Goal: Task Accomplishment & Management: Complete application form

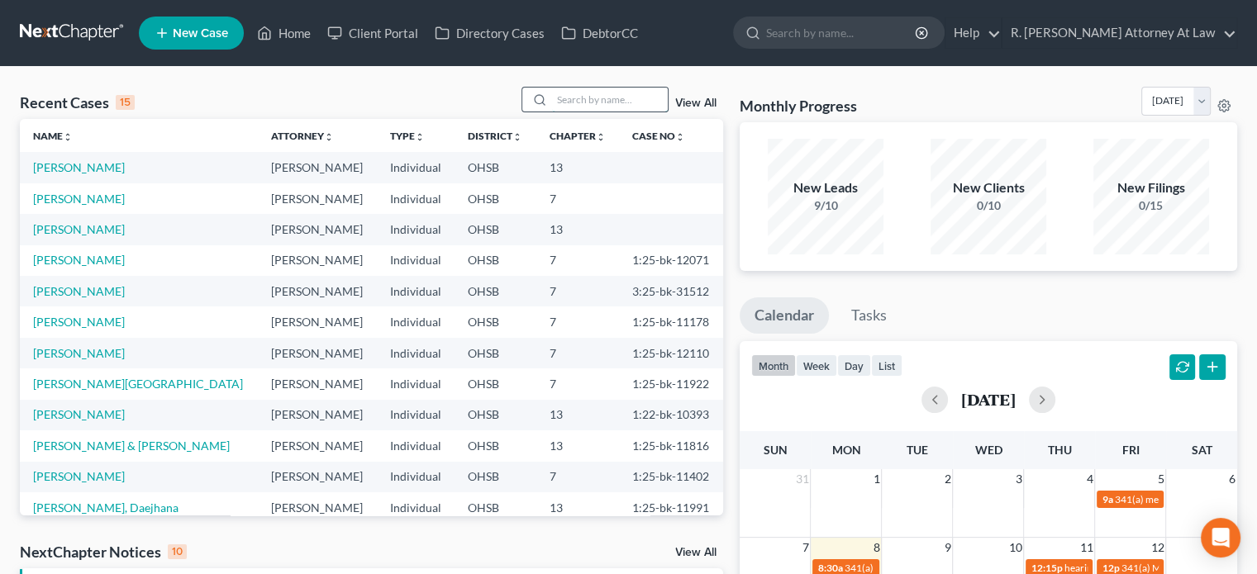
click at [575, 104] on input "search" at bounding box center [610, 100] width 116 height 24
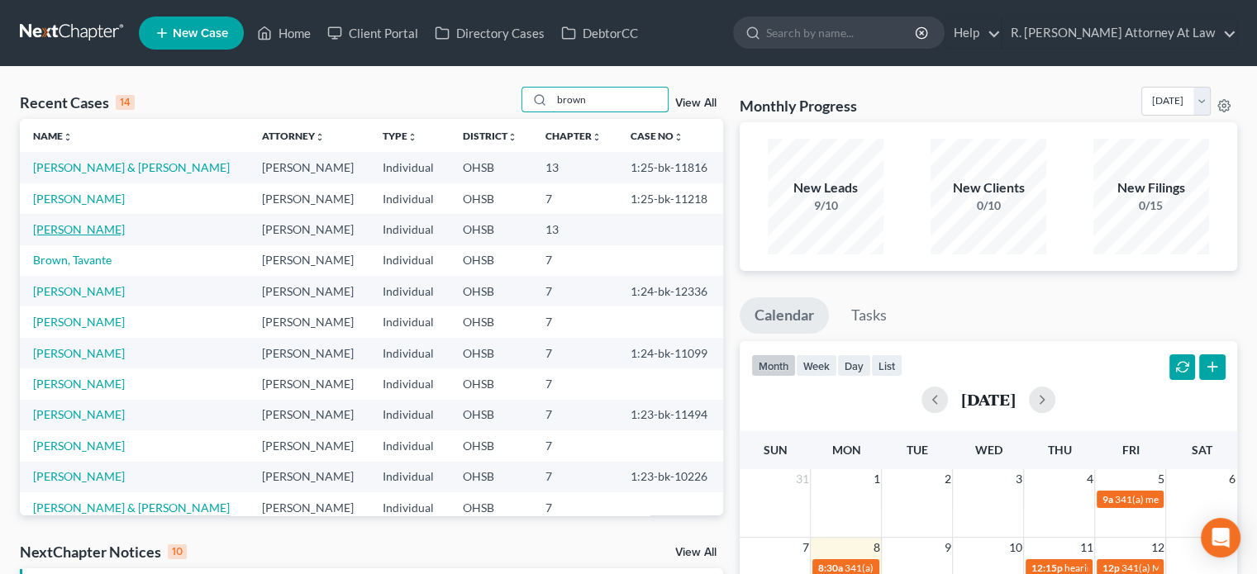
type input "brown"
click at [85, 228] on link "[PERSON_NAME]" at bounding box center [79, 229] width 92 height 14
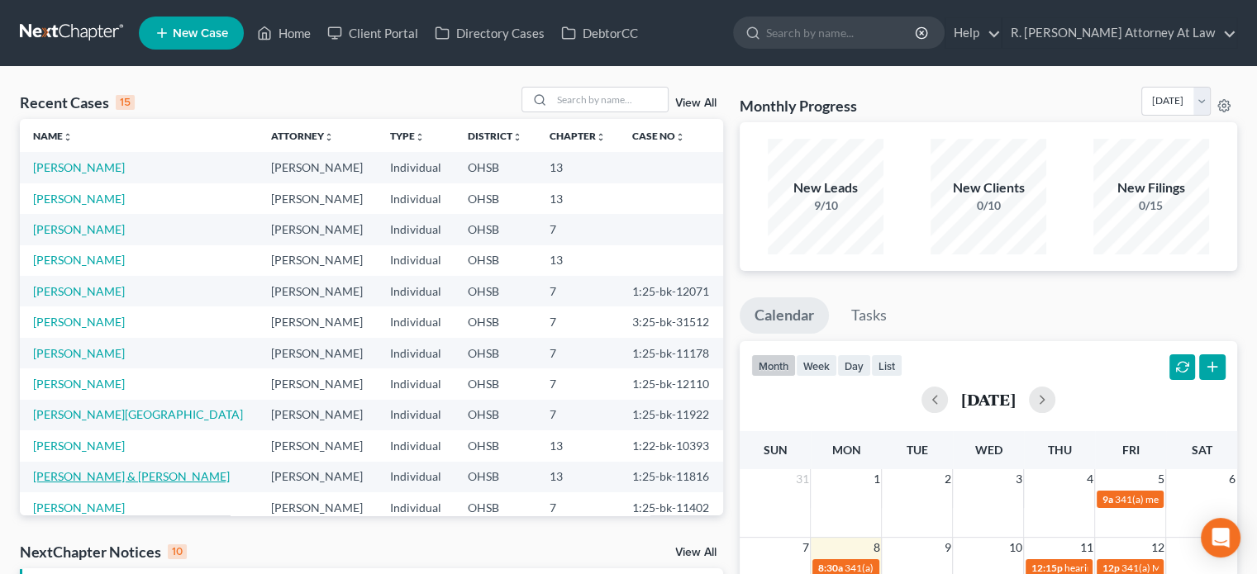
click at [83, 475] on link "[PERSON_NAME] & [PERSON_NAME]" at bounding box center [131, 476] width 197 height 14
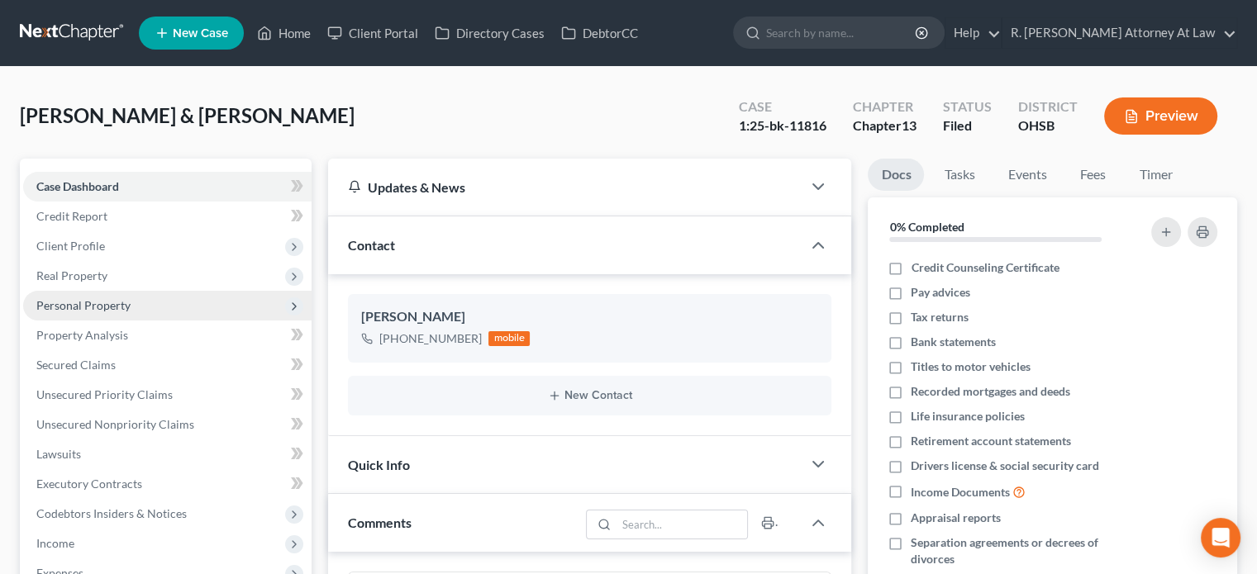
click at [116, 307] on span "Personal Property" at bounding box center [83, 305] width 94 height 14
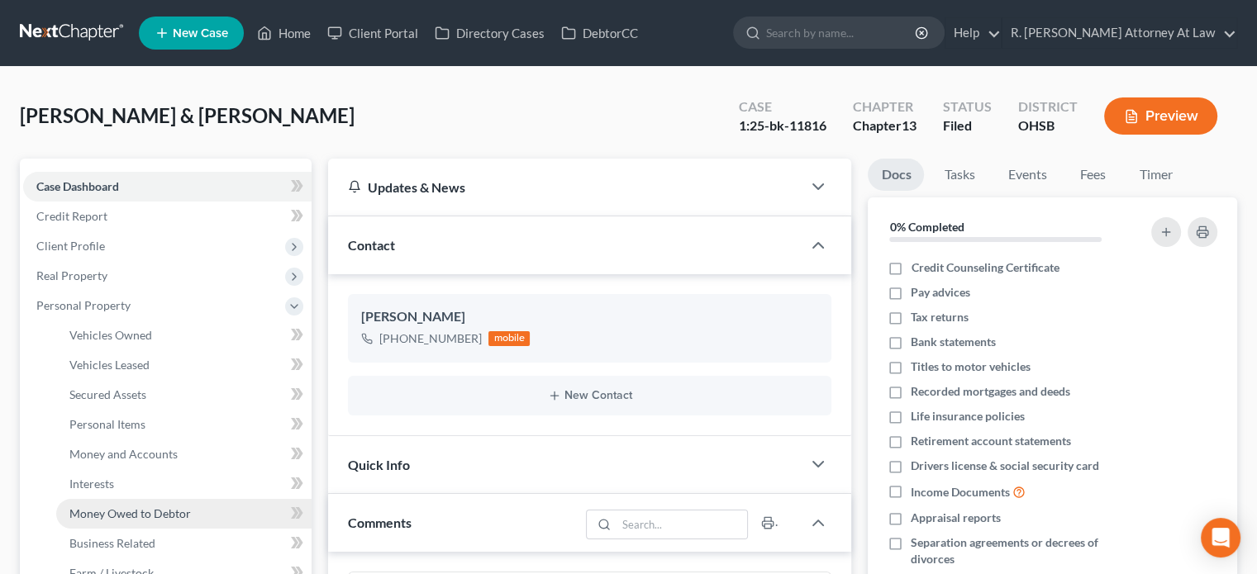
click at [99, 507] on span "Money Owed to Debtor" at bounding box center [129, 514] width 121 height 14
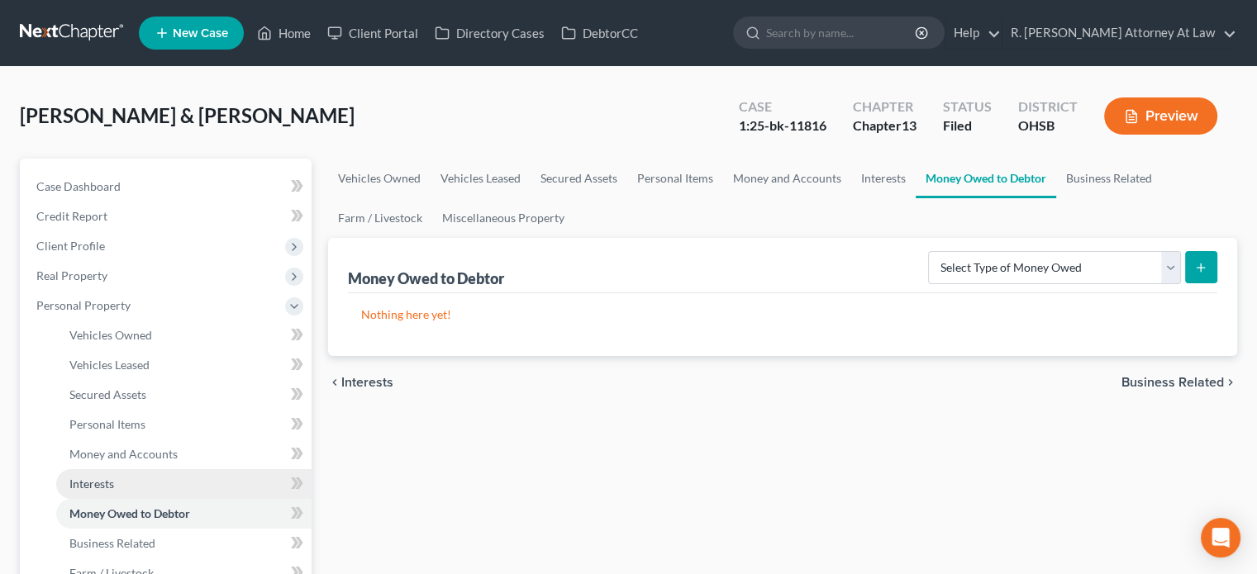
click at [101, 483] on span "Interests" at bounding box center [91, 484] width 45 height 14
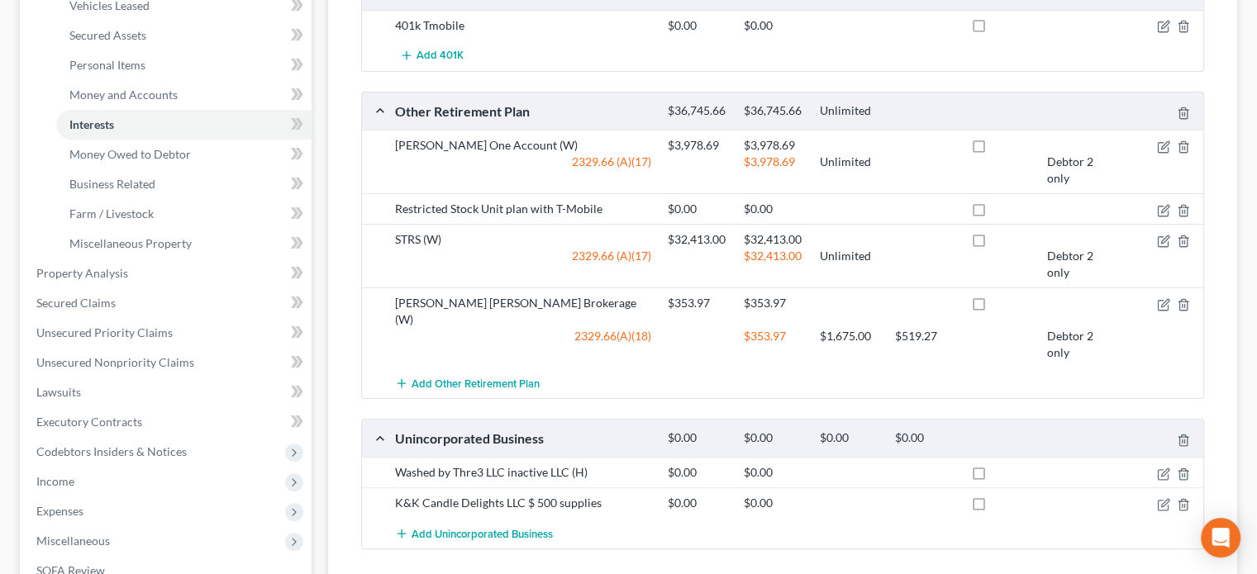
scroll to position [363, 0]
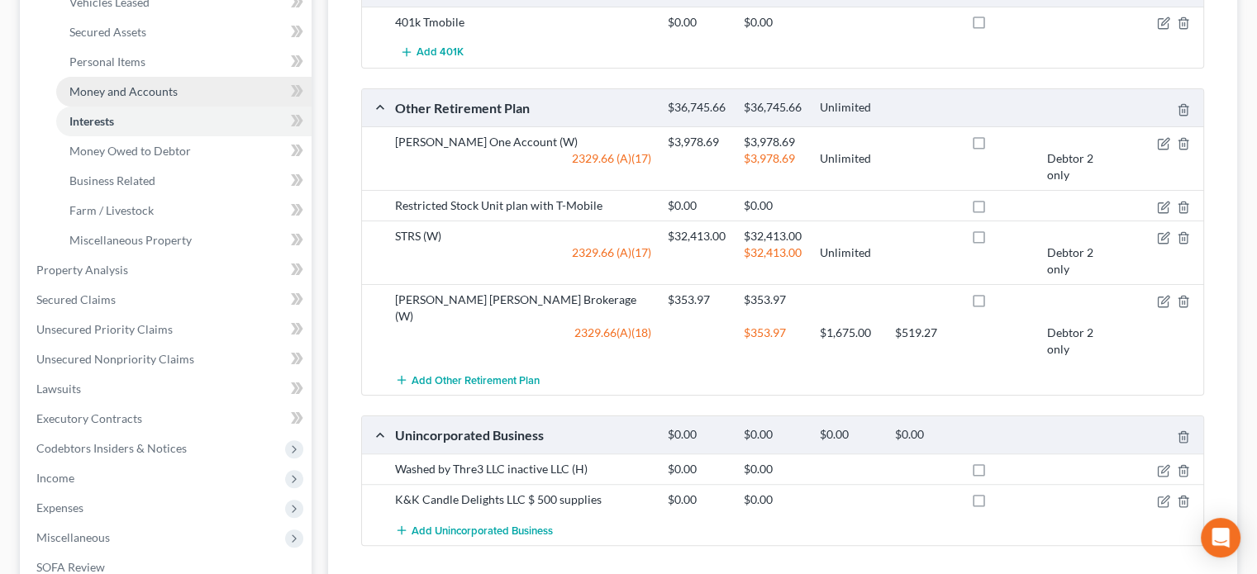
click at [129, 84] on span "Money and Accounts" at bounding box center [123, 91] width 108 height 14
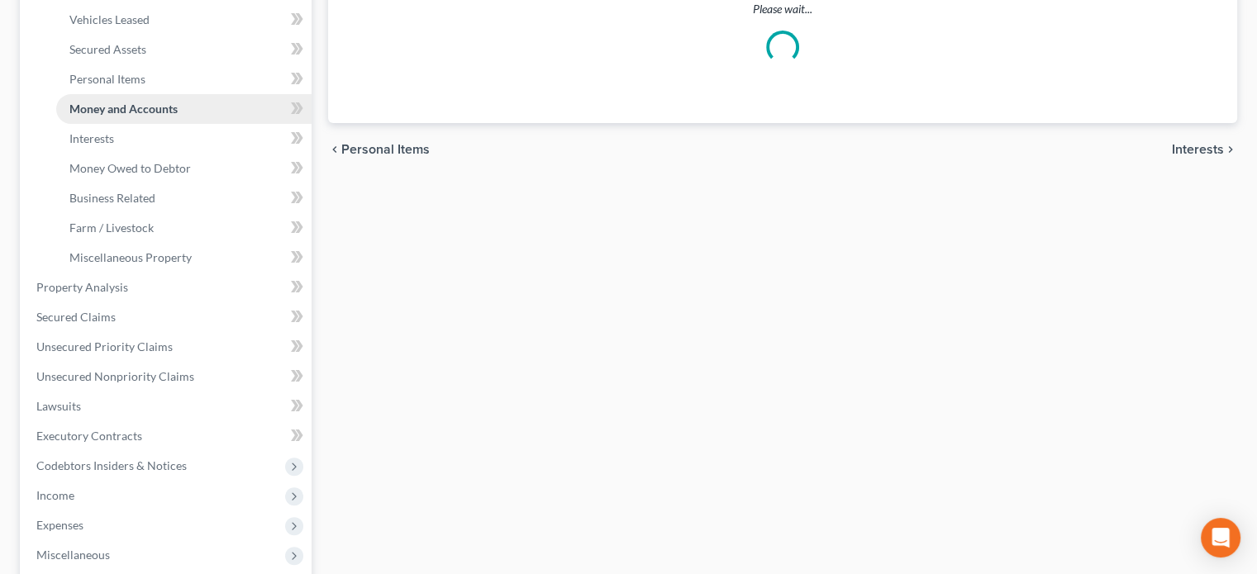
click at [129, 94] on link "Money and Accounts" at bounding box center [183, 109] width 255 height 30
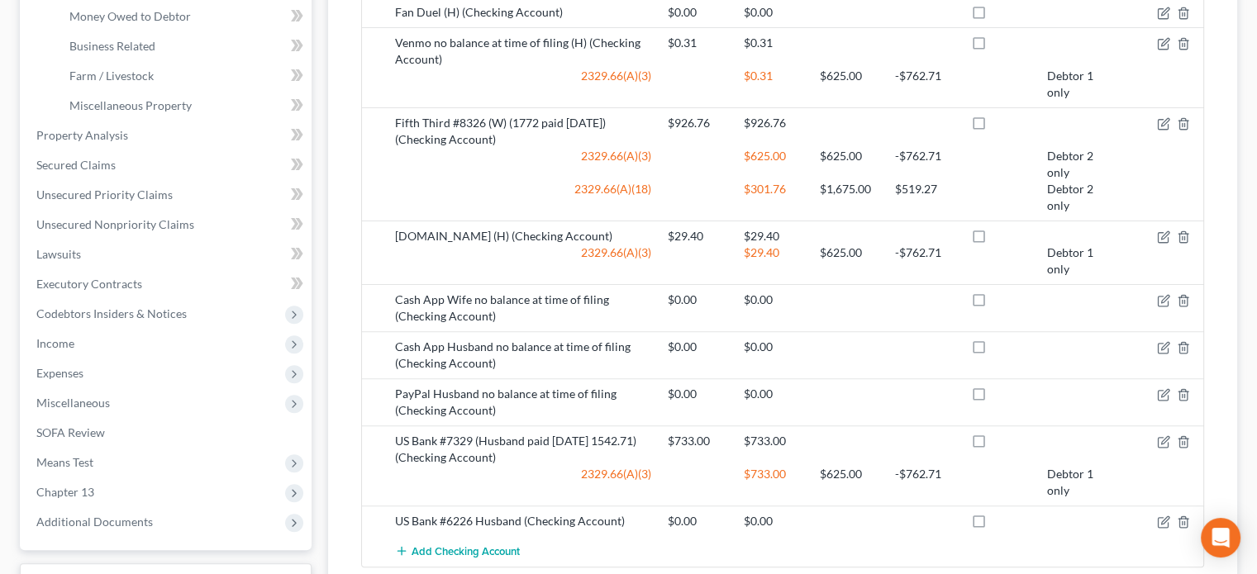
scroll to position [501, 0]
